Goal: Find specific page/section: Find specific page/section

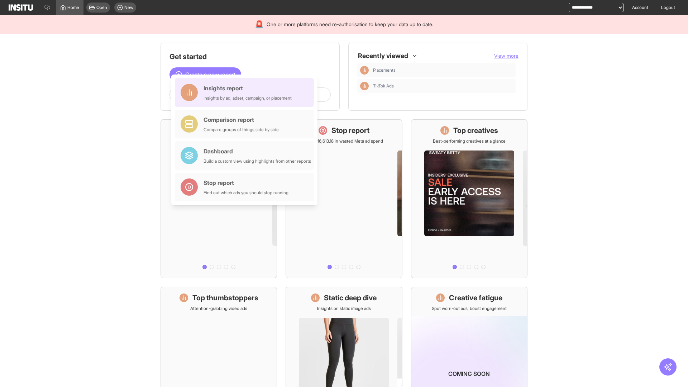
click at [246, 92] on div "Insights report Insights by ad, adset, campaign, or placement" at bounding box center [248, 92] width 88 height 17
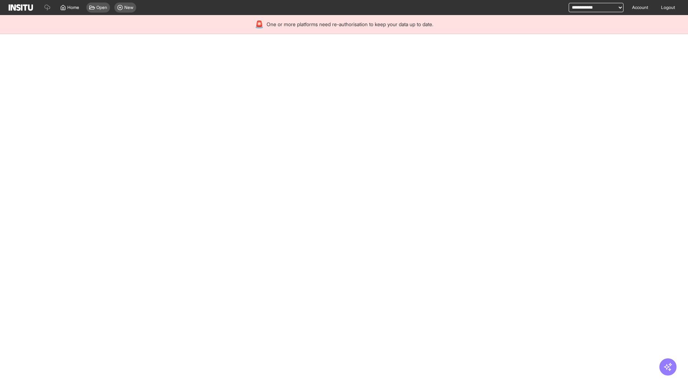
select select "**"
